Goal: Information Seeking & Learning: Learn about a topic

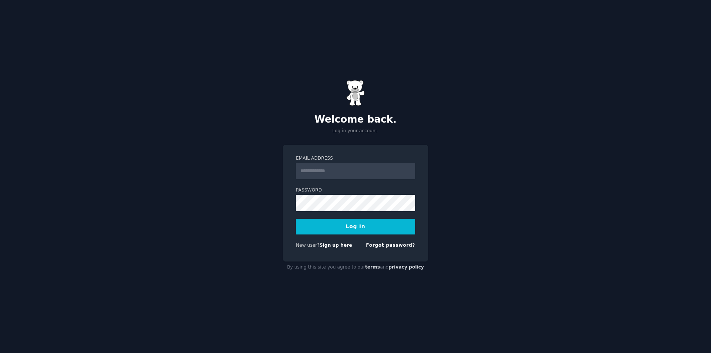
click at [332, 172] on input "Email Address" at bounding box center [355, 171] width 119 height 16
type input "**********"
click at [296, 219] on button "Log In" at bounding box center [355, 227] width 119 height 16
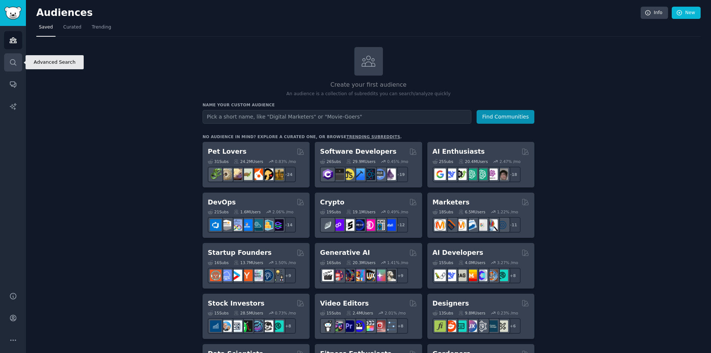
click at [17, 61] on icon "Sidebar" at bounding box center [13, 62] width 8 height 8
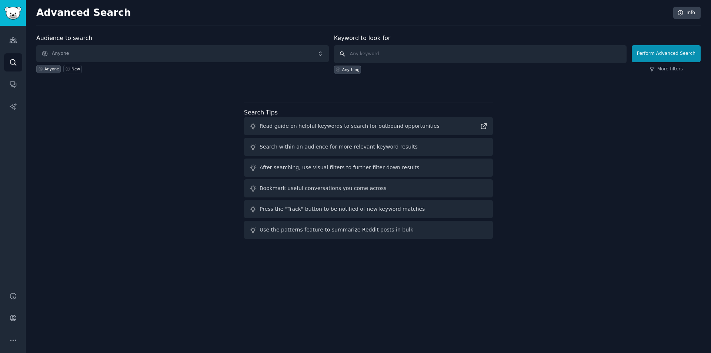
click at [401, 53] on input "text" at bounding box center [480, 54] width 292 height 18
type input "pet tracking toy"
click button "Perform Advanced Search" at bounding box center [666, 53] width 69 height 17
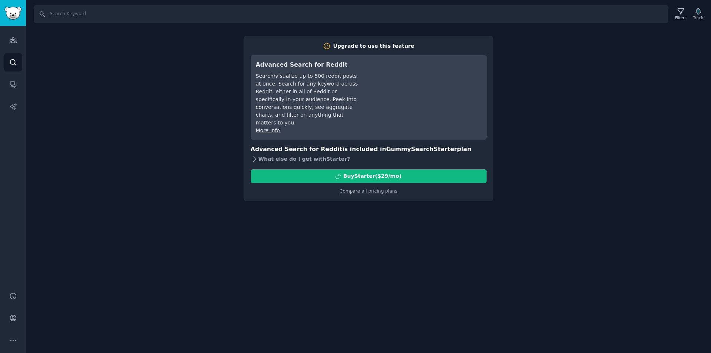
click at [288, 158] on div "What else do I get with Starter ?" at bounding box center [369, 159] width 236 height 10
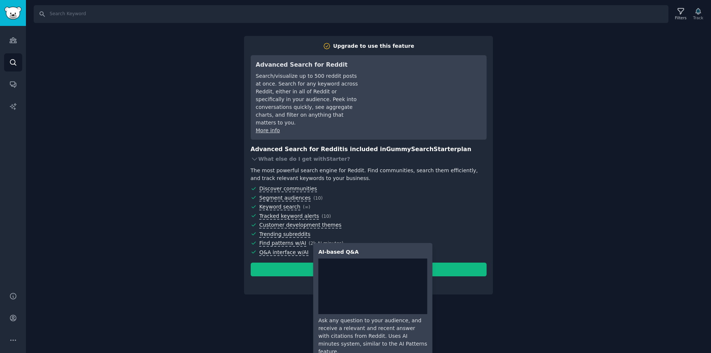
click at [271, 252] on span "Q&A interface w/AI" at bounding box center [283, 252] width 49 height 7
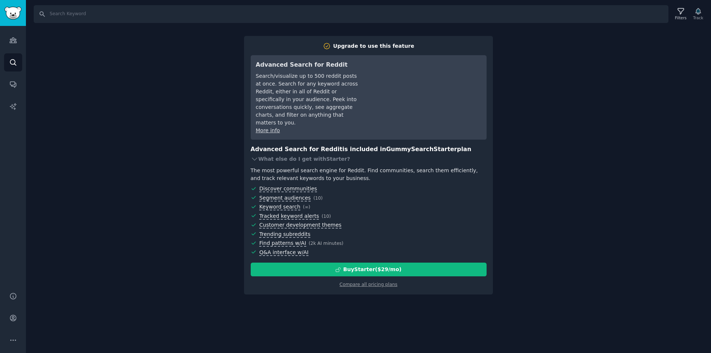
click at [188, 134] on div "Search Filters Track Upgrade to use this feature Advanced Search for Reddit Sea…" at bounding box center [368, 176] width 685 height 353
click at [16, 40] on icon "Sidebar" at bounding box center [13, 40] width 7 height 5
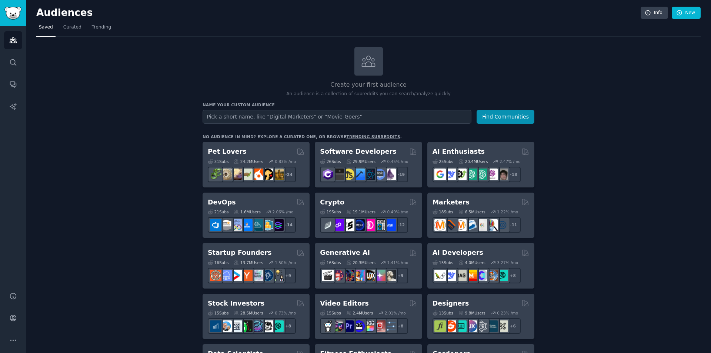
click at [261, 165] on div "31 Sub s 24.2M Users 0.83 % /mo r/cockatiel + 24" at bounding box center [256, 169] width 97 height 26
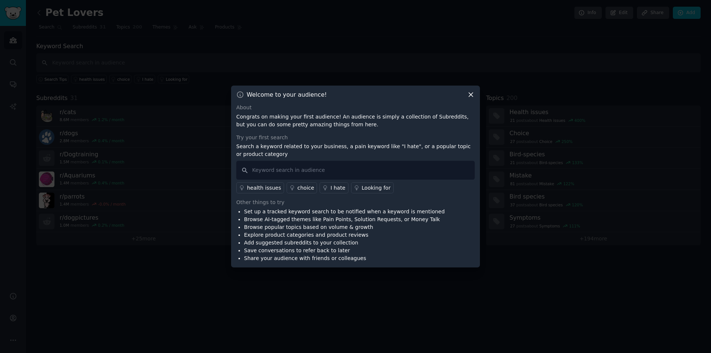
click at [472, 94] on icon at bounding box center [471, 95] width 4 height 4
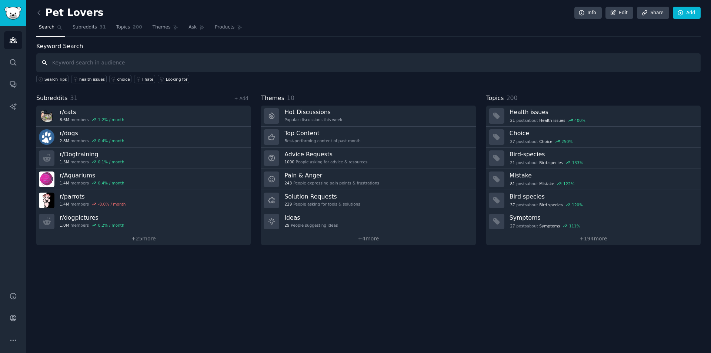
click at [110, 61] on input "text" at bounding box center [368, 62] width 664 height 19
type input "pet tracking toys"
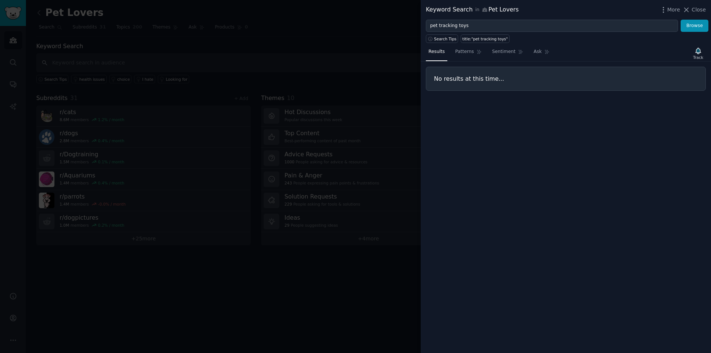
click at [495, 82] on h3 "No results at this time..." at bounding box center [566, 79] width 264 height 8
click at [466, 52] on span "Patterns" at bounding box center [464, 51] width 19 height 7
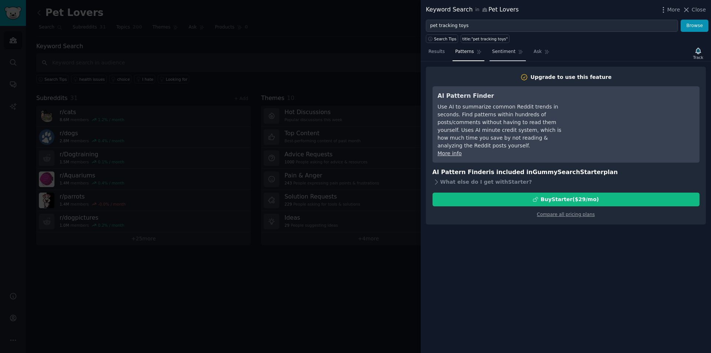
click at [508, 54] on span "Sentiment" at bounding box center [503, 51] width 23 height 7
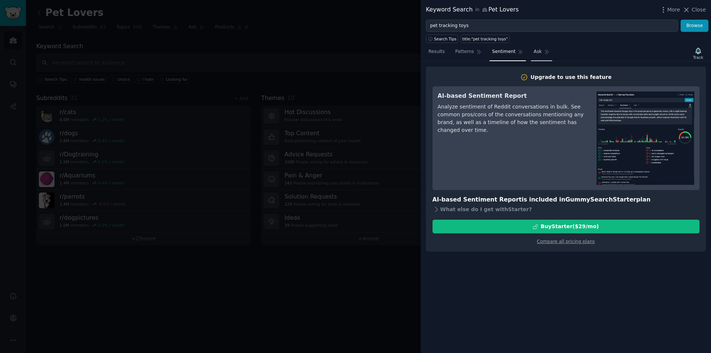
click at [545, 50] on icon at bounding box center [546, 51] width 5 height 5
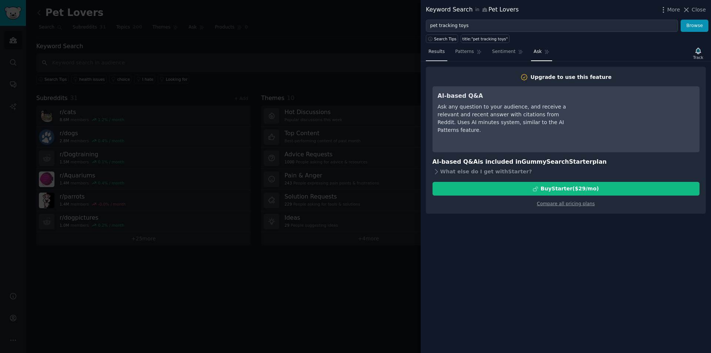
click at [427, 58] on link "Results" at bounding box center [436, 53] width 21 height 15
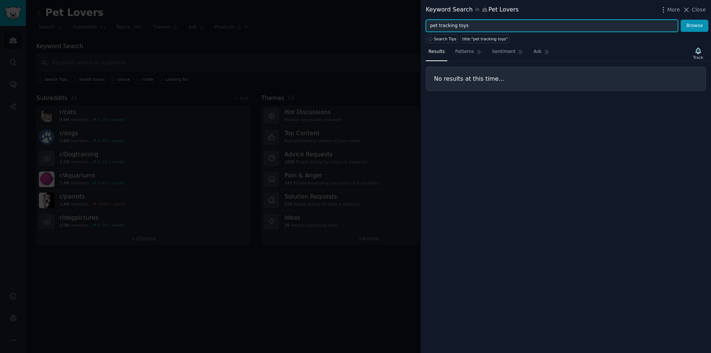
click at [458, 28] on input "pet tracking toys" at bounding box center [552, 26] width 252 height 13
drag, startPoint x: 456, startPoint y: 26, endPoint x: 439, endPoint y: 27, distance: 17.0
click at [439, 27] on input "pet tracking toys" at bounding box center [552, 26] width 252 height 13
type input "pet intelligence toys"
click at [680, 20] on button "Browse" at bounding box center [694, 26] width 28 height 13
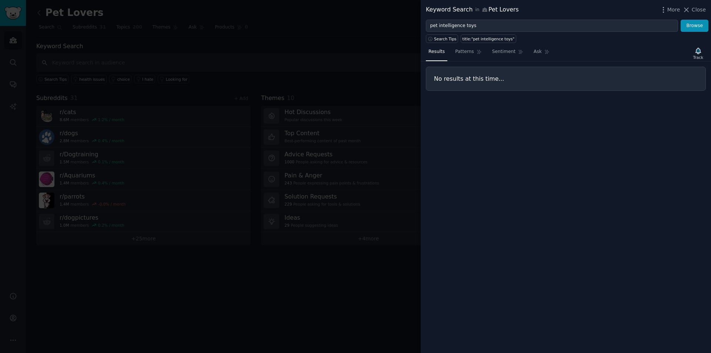
click at [358, 117] on div at bounding box center [355, 176] width 711 height 353
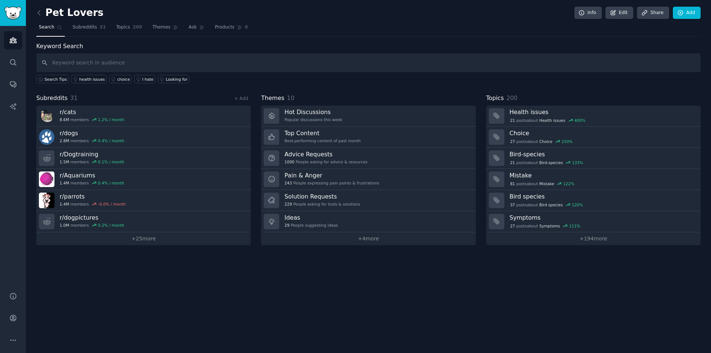
click at [296, 274] on div "Pet Lovers Info Edit Share Add Search Subreddits 31 Topics 200 Themes Ask Produ…" at bounding box center [368, 176] width 685 height 353
click at [14, 63] on icon "Sidebar" at bounding box center [13, 62] width 6 height 6
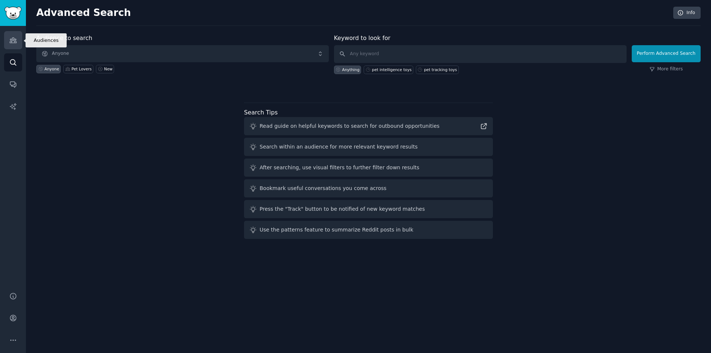
click at [7, 40] on link "Audiences" at bounding box center [13, 40] width 18 height 18
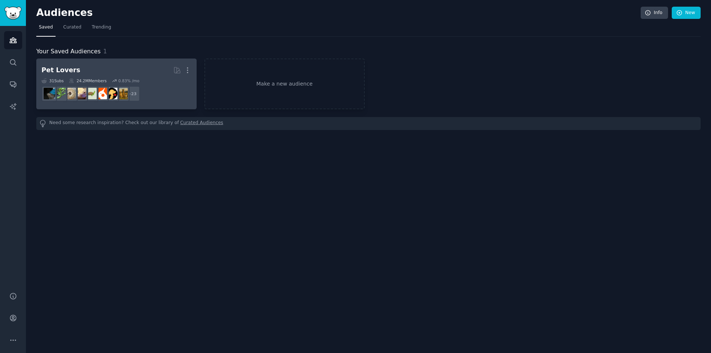
click at [117, 72] on h2 "Pet Lovers Curated by GummySearch More" at bounding box center [116, 70] width 150 height 13
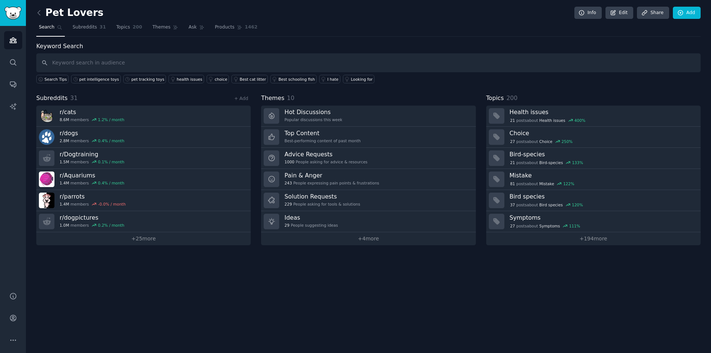
click at [242, 283] on div "Pet Lovers Info Edit Share Add Search Subreddits 31 Topics 200 Themes Ask Produ…" at bounding box center [368, 176] width 685 height 353
click at [138, 81] on div "pet tracking toys" at bounding box center [147, 79] width 33 height 5
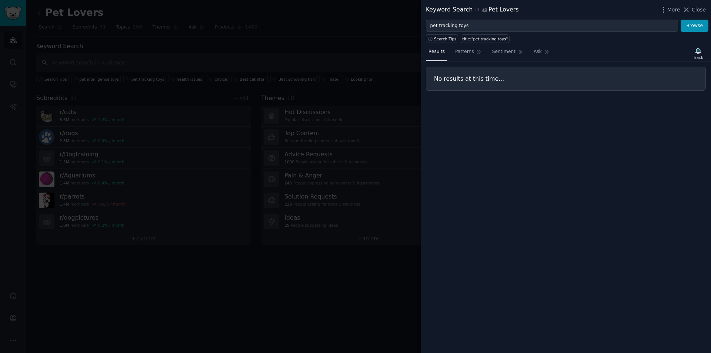
click at [371, 53] on div at bounding box center [355, 176] width 711 height 353
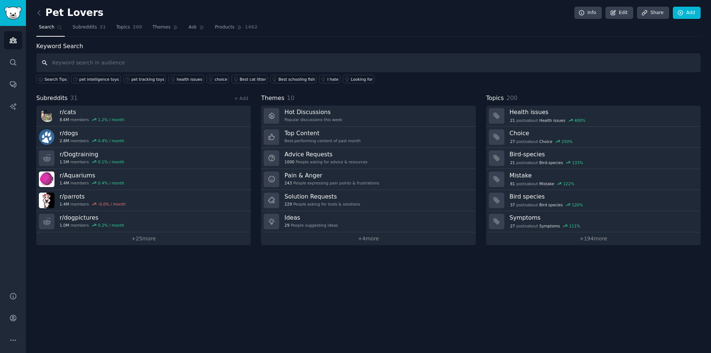
click at [81, 58] on input "text" at bounding box center [368, 62] width 664 height 19
type input "pet"
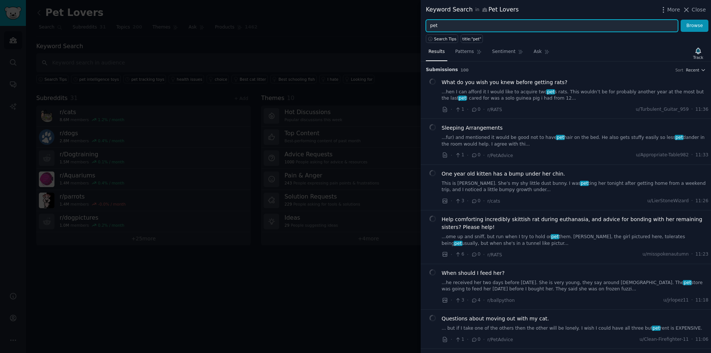
click at [468, 22] on input "pet" at bounding box center [552, 26] width 252 height 13
type input "pet toys"
click at [680, 20] on button "Browse" at bounding box center [694, 26] width 28 height 13
